Goal: Task Accomplishment & Management: Manage account settings

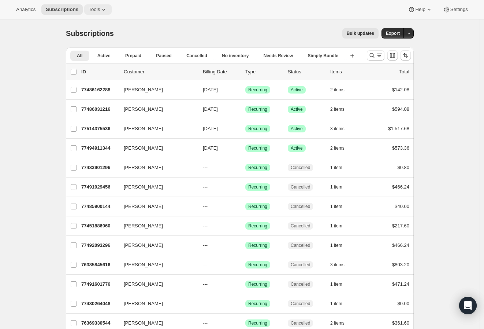
click at [93, 11] on span "Tools" at bounding box center [94, 10] width 11 height 6
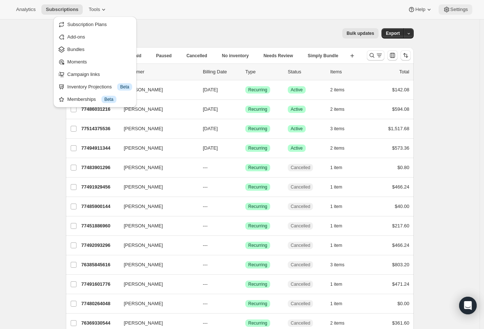
click at [467, 10] on span "Settings" at bounding box center [460, 10] width 18 height 6
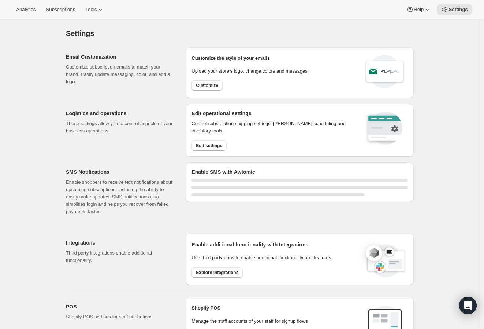
select select "22:00"
select select "09:00"
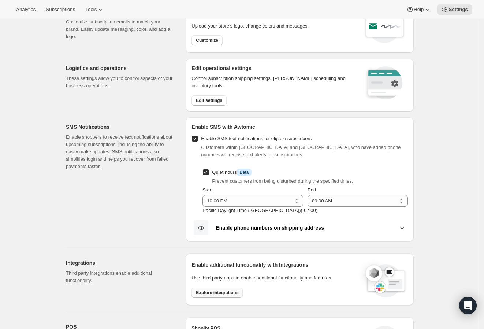
scroll to position [15, 0]
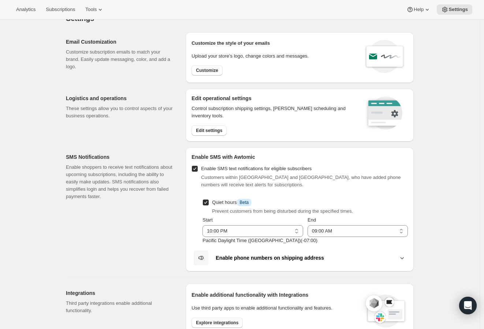
click at [254, 258] on b "Enable phone numbers on shipping address" at bounding box center [270, 258] width 108 height 6
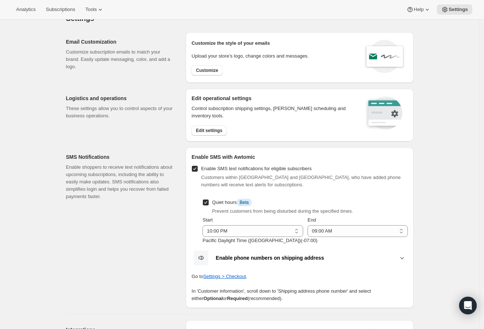
click at [254, 258] on b "Enable phone numbers on shipping address" at bounding box center [270, 258] width 108 height 6
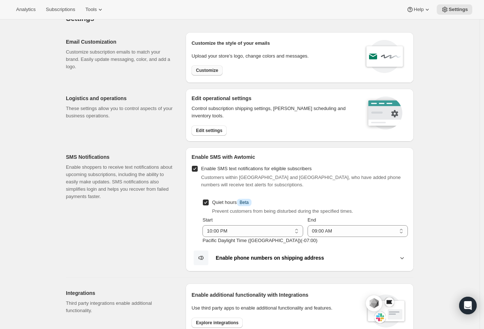
click at [203, 71] on span "Customize" at bounding box center [207, 70] width 22 height 6
select select "subscriptionMessage"
select select "5"
select select "15"
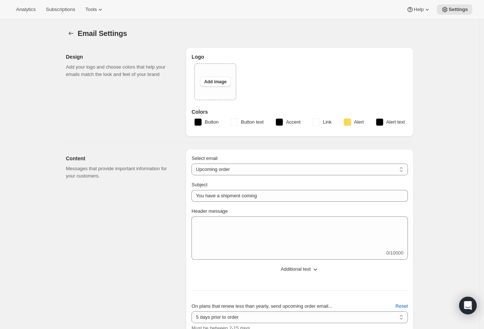
select select "14"
type input "RARECAT Wines"
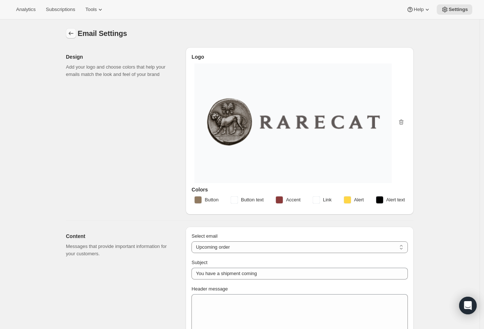
click at [70, 33] on icon "Settings" at bounding box center [70, 33] width 7 height 7
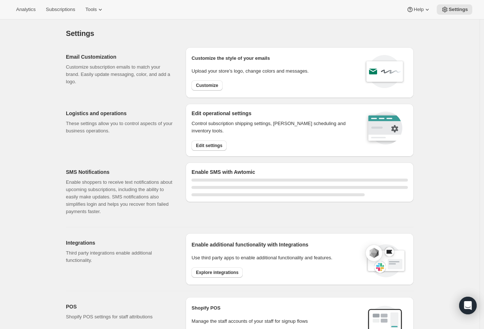
select select "22:00"
select select "09:00"
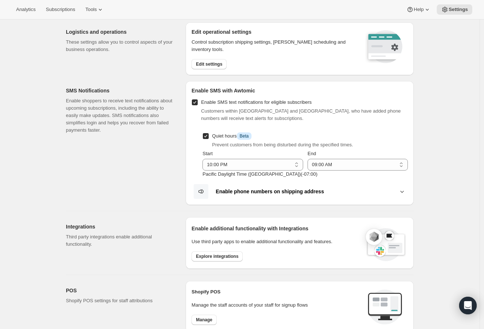
scroll to position [244, 0]
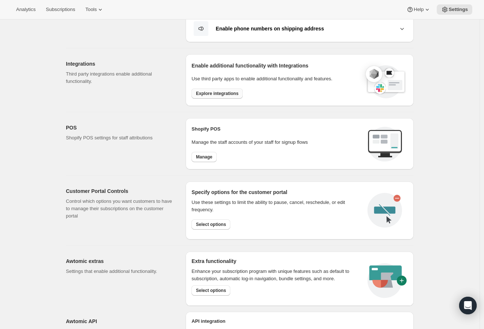
click at [235, 96] on span "Explore integrations" at bounding box center [217, 94] width 43 height 6
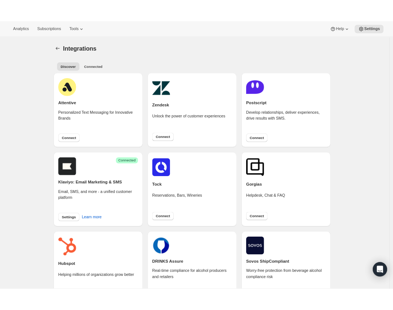
scroll to position [41, 0]
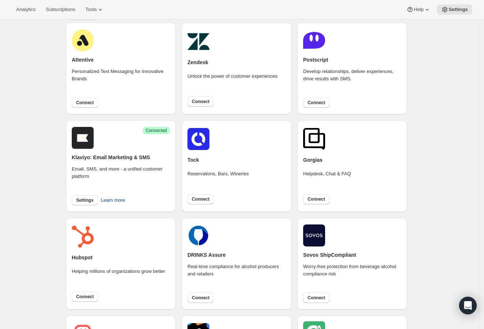
click at [118, 200] on span "Learn more" at bounding box center [113, 199] width 24 height 7
